Goal: Book appointment/travel/reservation

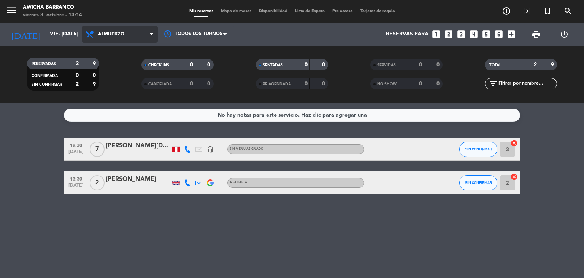
click at [98, 34] on span "Almuerzo" at bounding box center [111, 34] width 26 height 5
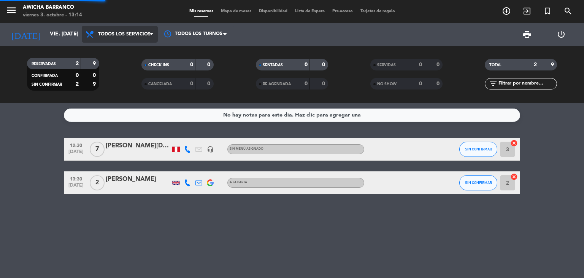
click at [120, 55] on div "menu Awicha [PERSON_NAME] viernes 3. octubre - 13:14 Mis reservas Mapa de mesas…" at bounding box center [292, 51] width 584 height 103
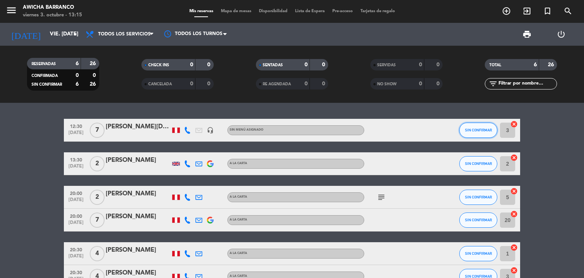
click at [480, 136] on button "SIN CONFIRMAR" at bounding box center [478, 129] width 38 height 15
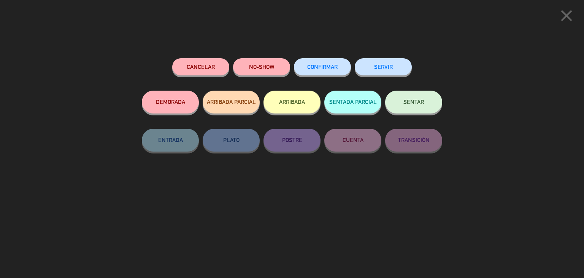
click at [412, 99] on span "SENTAR" at bounding box center [414, 102] width 21 height 6
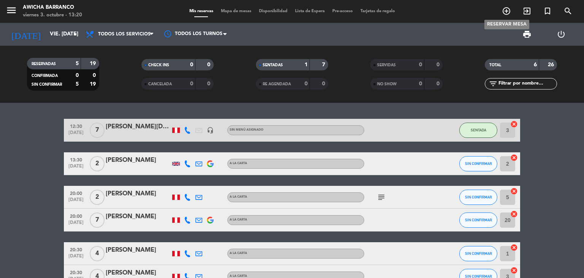
click at [504, 12] on icon "add_circle_outline" at bounding box center [506, 10] width 9 height 9
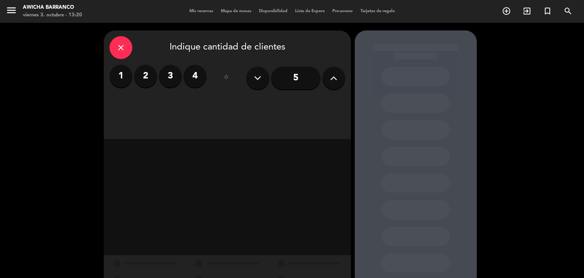
click at [196, 75] on label "4" at bounding box center [195, 76] width 23 height 23
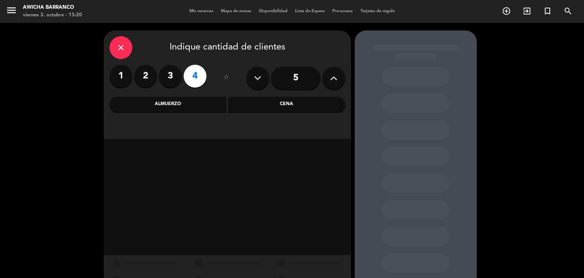
click at [249, 102] on div "Cena" at bounding box center [286, 104] width 117 height 15
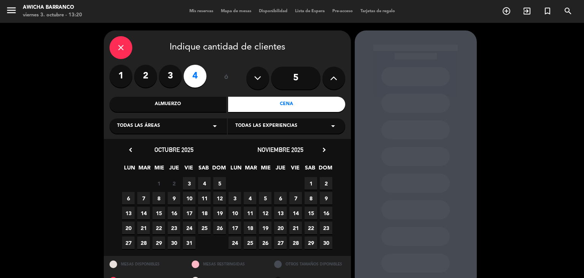
click at [189, 181] on span "3" at bounding box center [189, 183] width 13 height 13
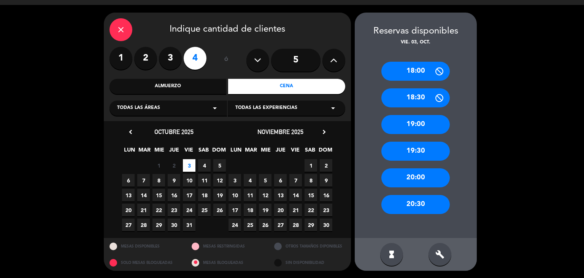
click at [417, 148] on div "19:30" at bounding box center [415, 150] width 68 height 19
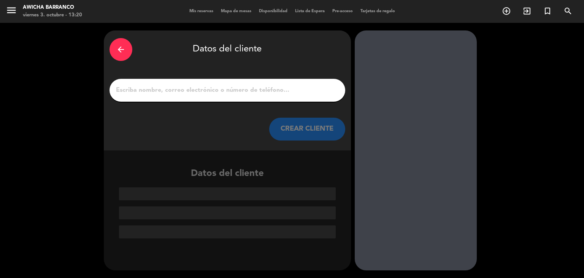
scroll to position [0, 0]
click at [237, 92] on input "1" at bounding box center [227, 90] width 224 height 11
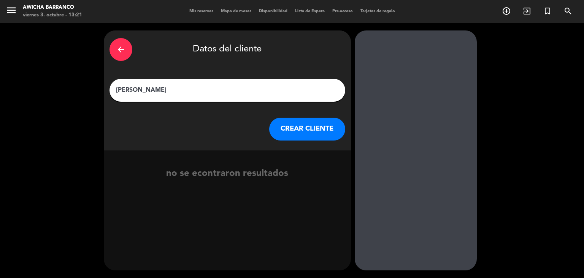
type input "[PERSON_NAME]"
click at [294, 131] on button "CREAR CLIENTE" at bounding box center [307, 129] width 76 height 23
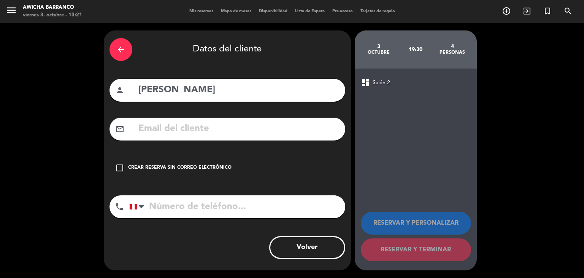
click at [125, 166] on div "check_box_outline_blank Crear reserva sin correo electrónico" at bounding box center [228, 167] width 236 height 23
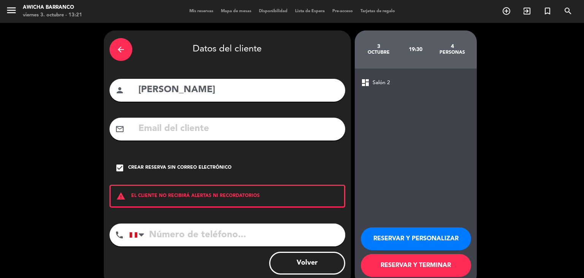
click at [159, 236] on input "tel" at bounding box center [237, 234] width 216 height 23
type input "[PHONE_NUMBER]"
click at [419, 266] on button "RESERVAR Y TERMINAR" at bounding box center [416, 265] width 110 height 23
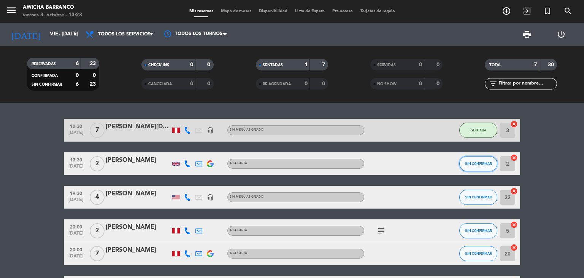
click at [487, 159] on button "SIN CONFIRMAR" at bounding box center [478, 163] width 38 height 15
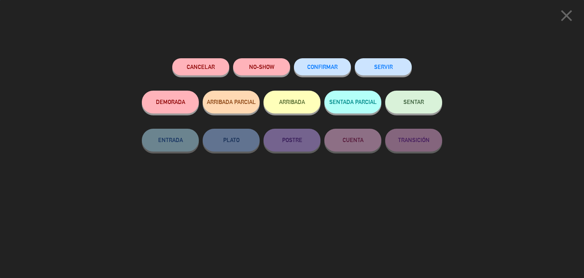
click at [427, 108] on button "SENTAR" at bounding box center [413, 102] width 57 height 23
